Goal: Task Accomplishment & Management: Manage account settings

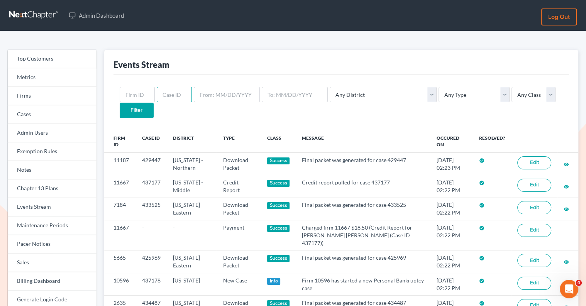
click at [171, 95] on input "text" at bounding box center [174, 94] width 35 height 15
paste input "[PERSON_NAME][EMAIL_ADDRESS][DOMAIN_NAME]"
type input "sarah@title11.law"
click at [45, 97] on link "Firms" at bounding box center [52, 96] width 89 height 19
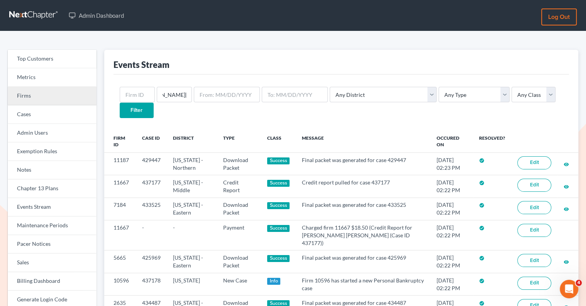
scroll to position [0, 0]
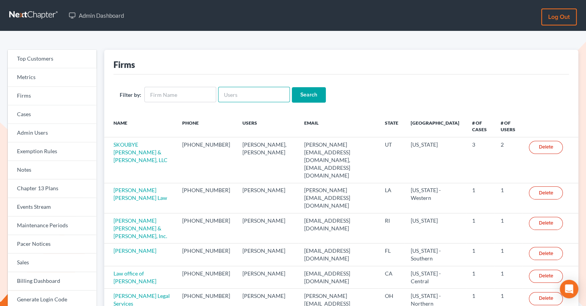
click at [224, 95] on input "text" at bounding box center [254, 94] width 72 height 15
paste input "[PERSON_NAME][EMAIL_ADDRESS][DOMAIN_NAME]"
type input "[PERSON_NAME][EMAIL_ADDRESS][DOMAIN_NAME]"
click at [303, 93] on input "Search" at bounding box center [309, 94] width 34 height 15
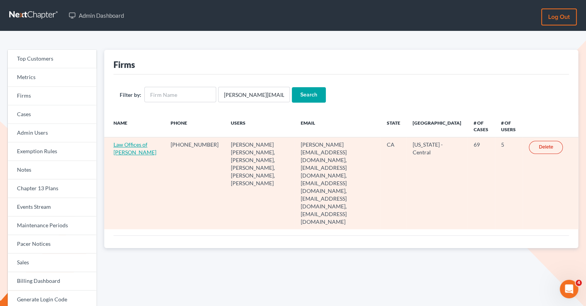
click at [125, 154] on link "Law Offices of Terrence Fantauzzi" at bounding box center [135, 148] width 43 height 14
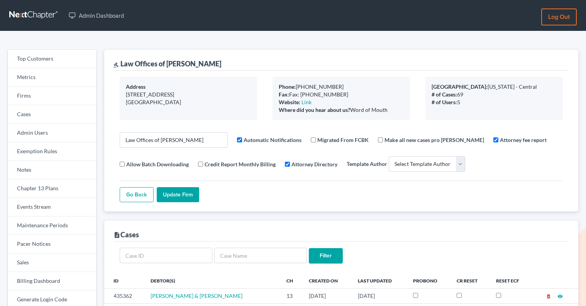
select select
click at [47, 90] on link "Firms" at bounding box center [52, 96] width 89 height 19
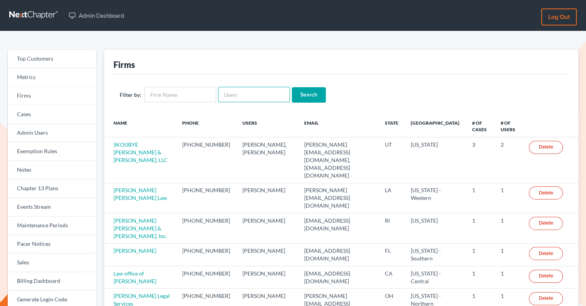
click at [232, 93] on input "text" at bounding box center [254, 94] width 72 height 15
paste input "[EMAIL_ADDRESS][DOMAIN_NAME]"
type input "[EMAIL_ADDRESS][DOMAIN_NAME]"
click at [305, 98] on input "Search" at bounding box center [309, 94] width 34 height 15
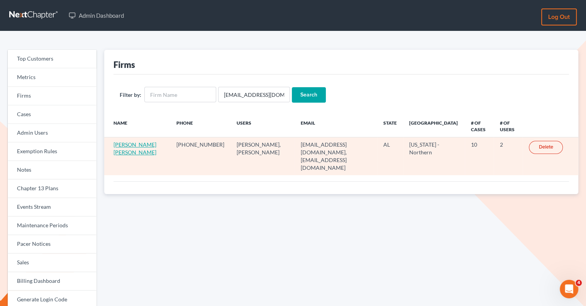
click at [127, 144] on link "[PERSON_NAME] [PERSON_NAME]" at bounding box center [135, 148] width 43 height 14
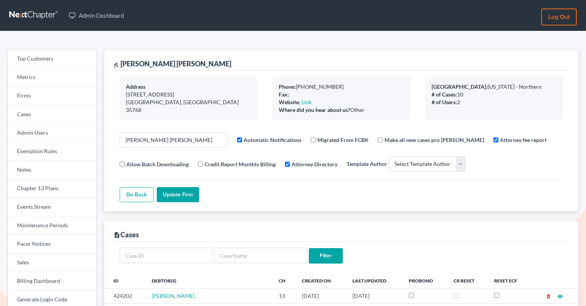
select select
click at [46, 97] on link "Firms" at bounding box center [52, 96] width 89 height 19
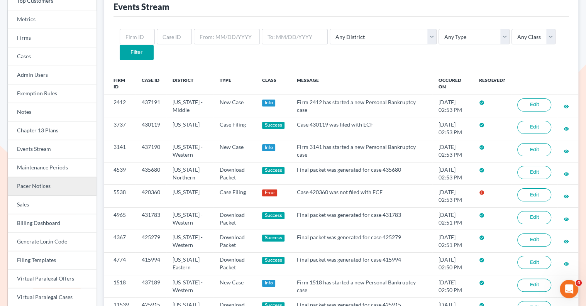
scroll to position [69, 0]
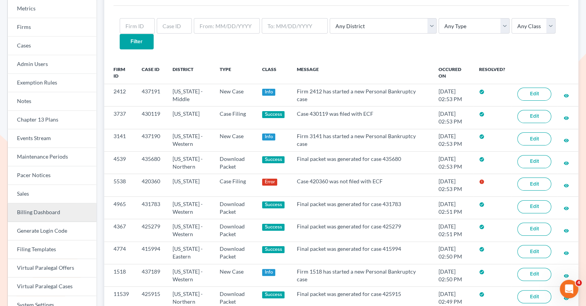
click at [56, 217] on link "Billing Dashboard" at bounding box center [52, 212] width 89 height 19
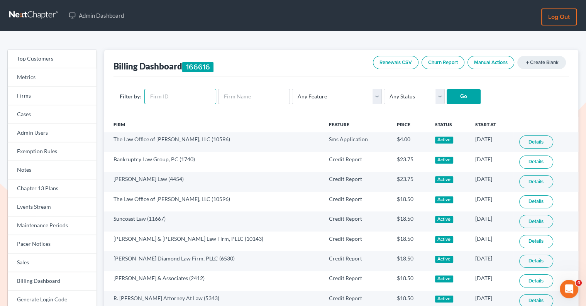
click at [190, 95] on input "text" at bounding box center [180, 96] width 72 height 15
paste input "6039"
type input "6039"
click at [454, 97] on input "Go" at bounding box center [464, 96] width 34 height 15
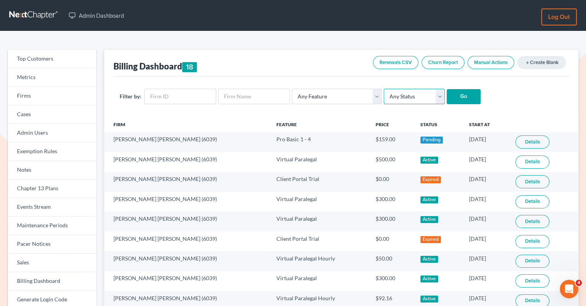
click at [396, 96] on select "Any Status Active Inactive Pending Expired Error Pending Charges" at bounding box center [414, 96] width 61 height 15
click at [344, 105] on div "Filter by: Any Feature Start Plus Plan Pro Plus Plan Whoa Plan Credit Report Cr…" at bounding box center [342, 96] width 456 height 41
click at [345, 100] on select "Any Feature Start Plus Plan Pro Plus Plan Whoa Plan Credit Report Credit Report…" at bounding box center [337, 96] width 90 height 15
select select "chapter13_plan"
click at [292, 89] on select "Any Feature Start Plus Plan Pro Plus Plan Whoa Plan Credit Report Credit Report…" at bounding box center [337, 96] width 90 height 15
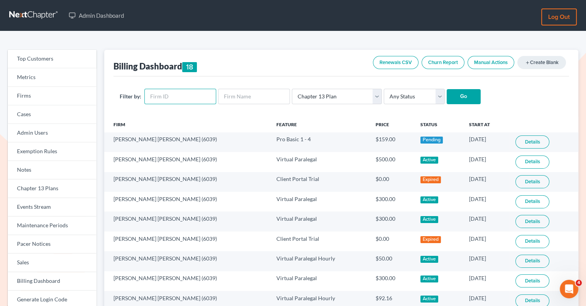
click at [179, 95] on input "text" at bounding box center [180, 96] width 72 height 15
paste input "6039"
type input "6039"
click at [465, 99] on input "Go" at bounding box center [464, 96] width 34 height 15
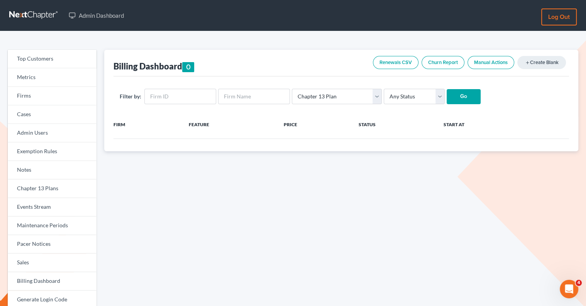
click at [492, 67] on link "Manual Actions" at bounding box center [491, 62] width 47 height 13
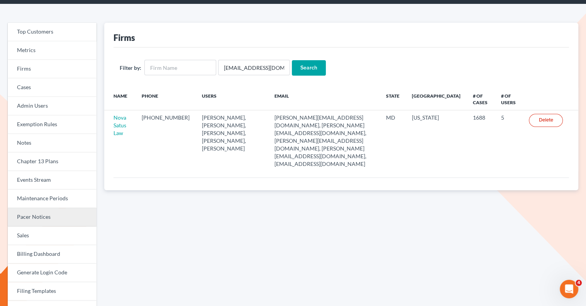
scroll to position [33, 0]
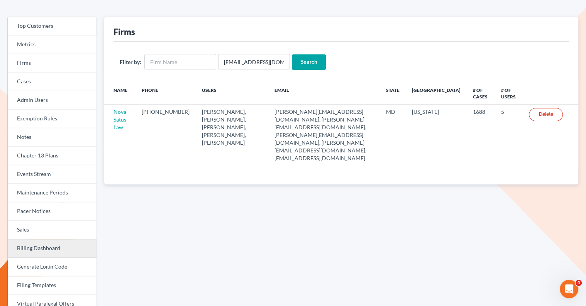
click at [60, 244] on link "Billing Dashboard" at bounding box center [52, 248] width 89 height 19
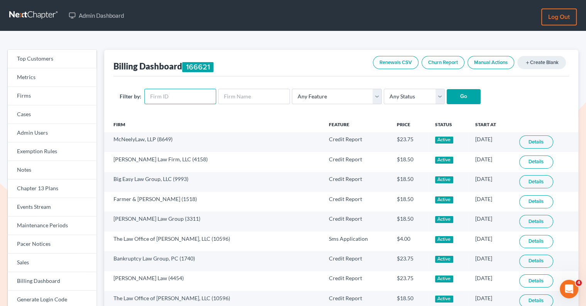
click at [171, 102] on input "text" at bounding box center [180, 96] width 72 height 15
paste input "6039"
type input "6039"
click at [308, 101] on select "Any Feature Start Plus Plan Pro Plus Plan Whoa Plan Credit Report Credit Report…" at bounding box center [337, 96] width 90 height 15
select select "chapter13_plan"
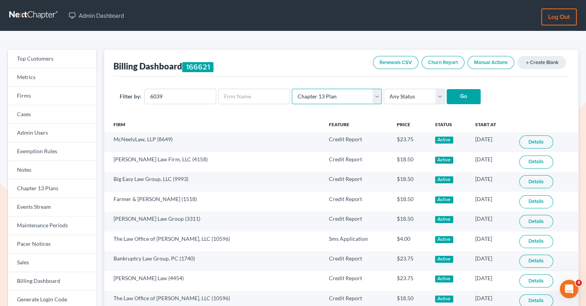
click at [292, 89] on select "Any Feature Start Plus Plan Pro Plus Plan Whoa Plan Credit Report Credit Report…" at bounding box center [337, 96] width 90 height 15
click at [404, 97] on select "Any Status Active Inactive Pending Expired Error Pending Charges" at bounding box center [414, 96] width 61 height 15
click at [486, 63] on link "Manual Actions" at bounding box center [491, 62] width 47 height 13
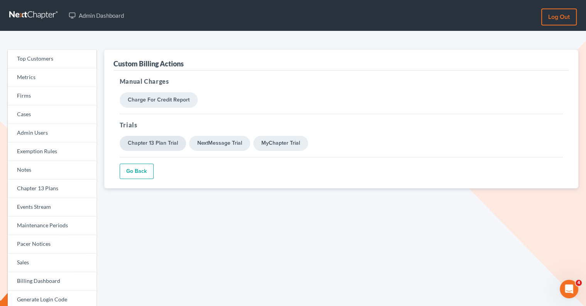
click at [170, 144] on link "Chapter 13 Plan Trial" at bounding box center [153, 143] width 66 height 15
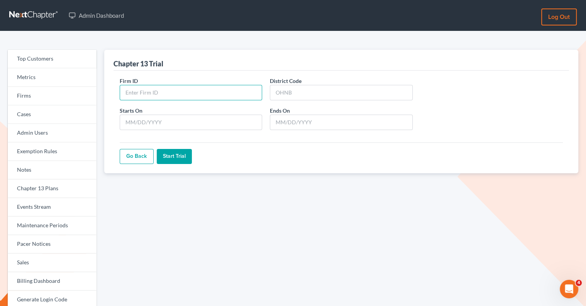
click at [242, 91] on input "Firm ID" at bounding box center [191, 92] width 142 height 15
paste input "6039"
type input "6039"
click at [315, 86] on input "District Code" at bounding box center [341, 92] width 142 height 15
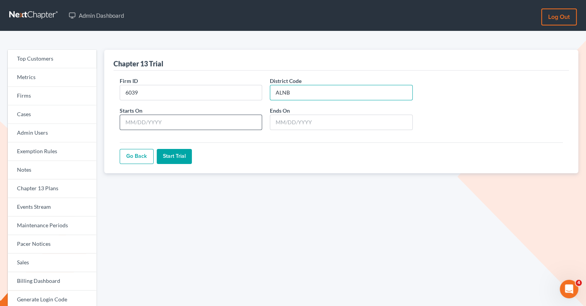
type input "ALNB"
click at [190, 121] on input "Starts On" at bounding box center [191, 122] width 142 height 15
type input "[DATE]"
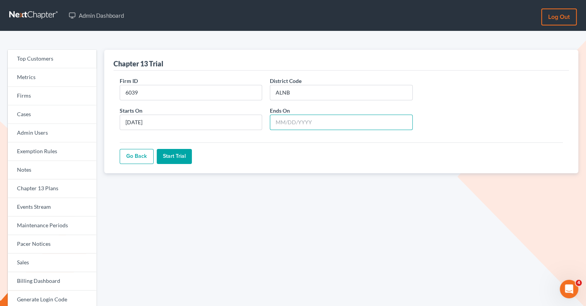
click at [279, 122] on input "Ends On" at bounding box center [341, 122] width 142 height 15
type input "[DATE]"
click at [176, 156] on input "Start Trial" at bounding box center [174, 156] width 35 height 15
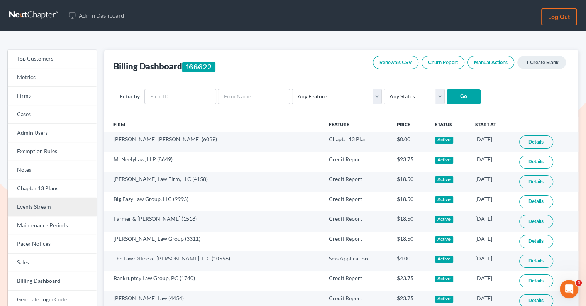
click at [58, 202] on link "Events Stream" at bounding box center [52, 207] width 89 height 19
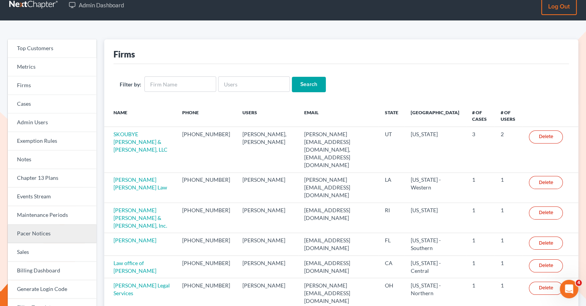
scroll to position [22, 0]
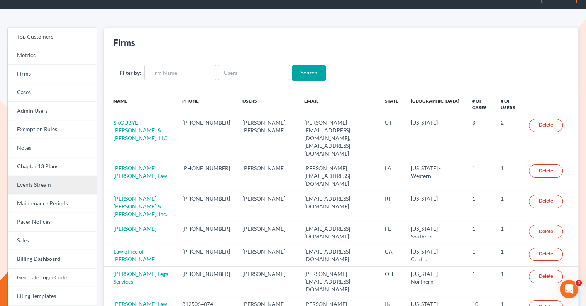
click at [49, 188] on link "Events Stream" at bounding box center [52, 185] width 89 height 19
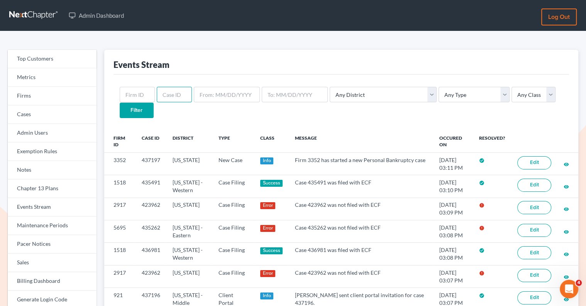
click at [174, 90] on input "text" at bounding box center [174, 94] width 35 height 15
paste input "435262"
type input "435262"
click at [154, 103] on input "Filter" at bounding box center [137, 110] width 34 height 15
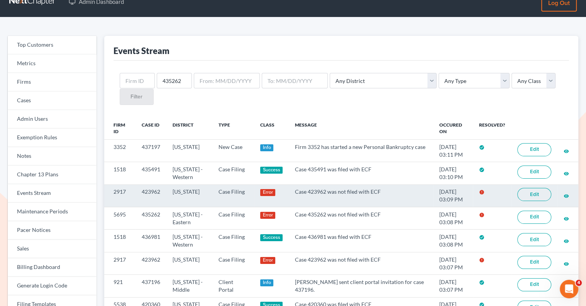
scroll to position [29, 0]
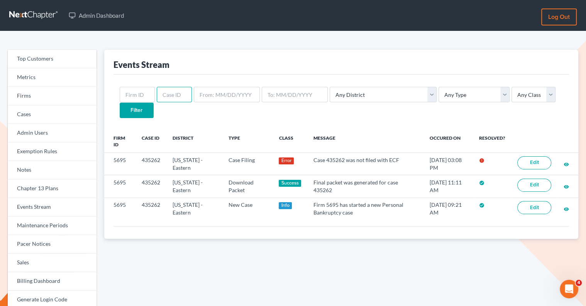
click at [171, 97] on input "text" at bounding box center [174, 94] width 35 height 15
paste input "435262"
type input "435262"
click at [154, 103] on input "Filter" at bounding box center [137, 110] width 34 height 15
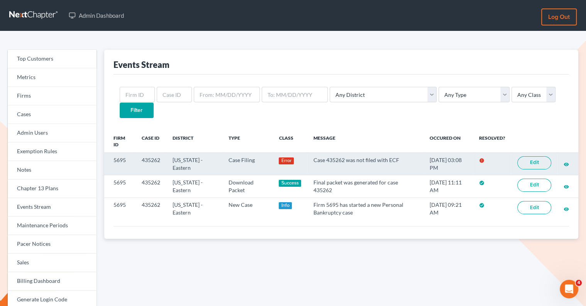
click at [531, 156] on link "Edit" at bounding box center [534, 162] width 34 height 13
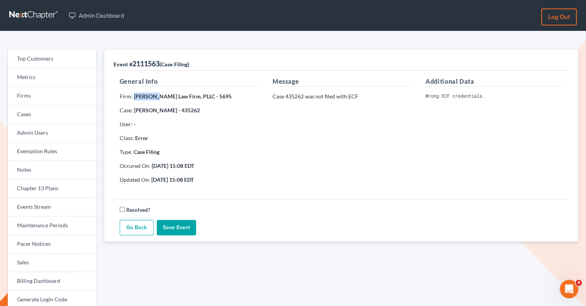
drag, startPoint x: 157, startPoint y: 97, endPoint x: 134, endPoint y: 96, distance: 23.6
click at [134, 96] on strong "McGivney Law Firm, PLLC - 5695" at bounding box center [183, 96] width 98 height 7
copy strong "[PERSON_NAME]"
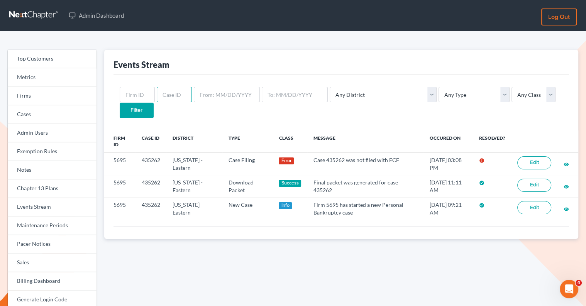
click at [165, 101] on input "text" at bounding box center [174, 94] width 35 height 15
paste input "[PERSON_NAME]"
type input "[PERSON_NAME]"
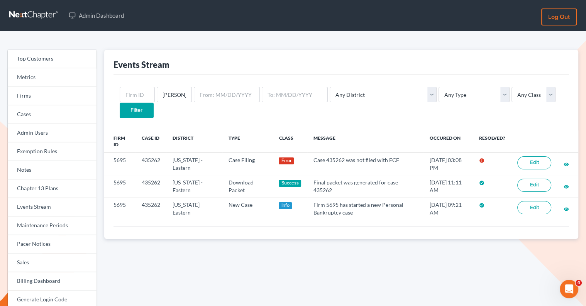
click at [154, 103] on input "Filter" at bounding box center [137, 110] width 34 height 15
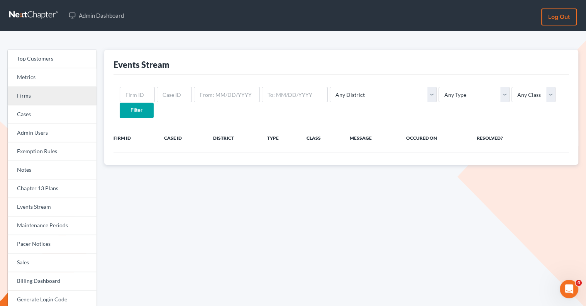
click at [39, 100] on link "Firms" at bounding box center [52, 96] width 89 height 19
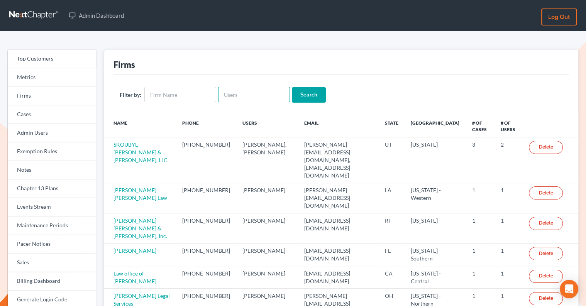
click at [241, 100] on input "text" at bounding box center [254, 94] width 72 height 15
paste input "McGivney"
type input "McGivney"
click at [312, 96] on input "Search" at bounding box center [309, 94] width 34 height 15
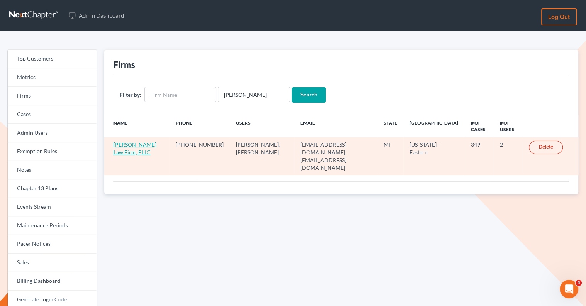
click at [137, 143] on link "McGivney Law Firm, PLLC" at bounding box center [135, 148] width 43 height 14
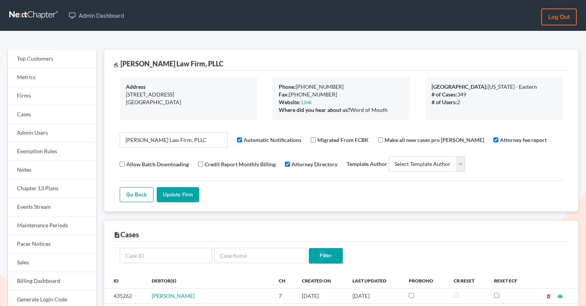
select select
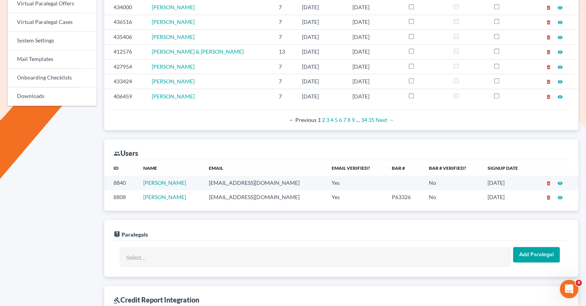
scroll to position [335, 0]
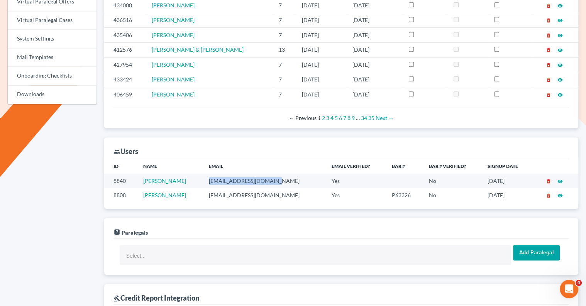
drag, startPoint x: 285, startPoint y: 177, endPoint x: 214, endPoint y: 175, distance: 71.1
click at [214, 175] on td "jodibaldwin84@yahoo.com" at bounding box center [264, 181] width 122 height 14
copy td "jodibaldwin84@yahoo.com"
drag, startPoint x: 269, startPoint y: 193, endPoint x: 217, endPoint y: 194, distance: 51.8
click at [217, 194] on td "mcgivne3@gmail.com" at bounding box center [264, 195] width 122 height 14
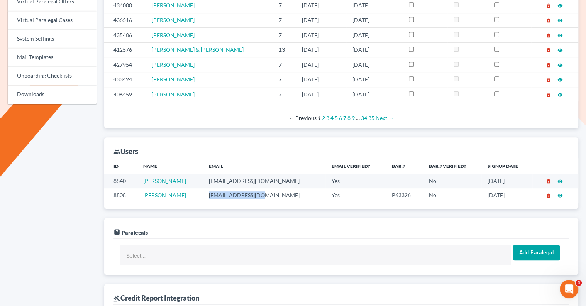
copy td "mcgivne3@gmail.com"
click at [198, 197] on td "Patrick McGivney" at bounding box center [170, 195] width 66 height 14
drag, startPoint x: 267, startPoint y: 194, endPoint x: 213, endPoint y: 192, distance: 54.5
click at [213, 192] on td "mcgivne3@gmail.com" at bounding box center [264, 195] width 122 height 14
copy td "mcgivne3@gmail.com"
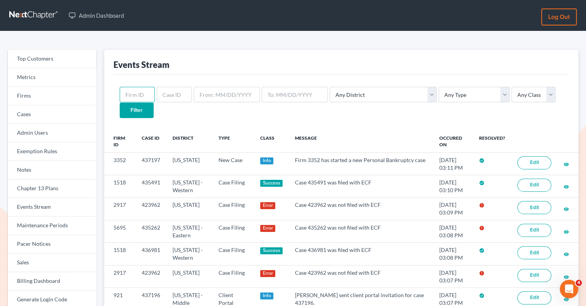
click at [134, 97] on input "text" at bounding box center [137, 94] width 35 height 15
paste input "5695"
type input "5695"
click at [154, 103] on input "Filter" at bounding box center [137, 110] width 34 height 15
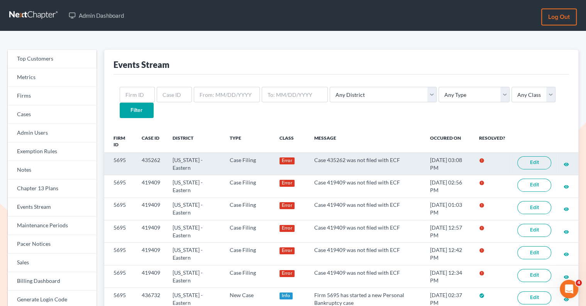
click at [532, 156] on link "Edit" at bounding box center [534, 162] width 34 height 13
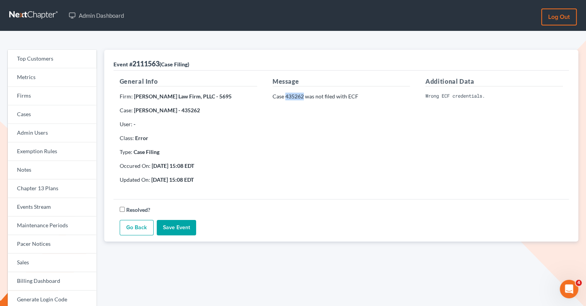
drag, startPoint x: 303, startPoint y: 94, endPoint x: 286, endPoint y: 95, distance: 17.4
click at [286, 95] on p "Case 435262 was not filed with ECF" at bounding box center [341, 97] width 137 height 8
copy p "435262"
